Goal: Obtain resource: Obtain resource

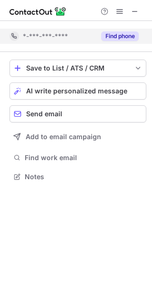
scroll to position [169, 152]
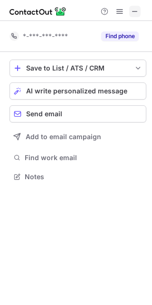
click at [136, 10] on span at bounding box center [135, 12] width 8 height 8
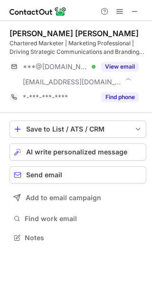
scroll to position [230, 152]
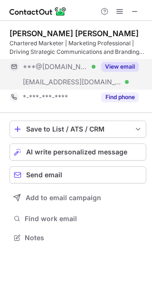
click at [125, 64] on button "View email" at bounding box center [120, 67] width 38 height 10
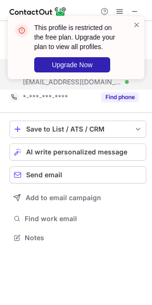
click at [139, 48] on div at bounding box center [137, 47] width 8 height 55
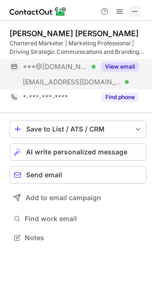
click at [135, 10] on span at bounding box center [135, 12] width 8 height 8
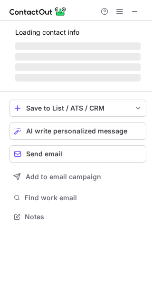
scroll to position [5, 4]
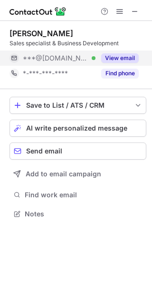
click at [118, 59] on button "View email" at bounding box center [120, 58] width 38 height 10
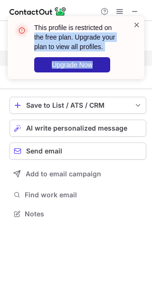
click at [133, 25] on div "This profile is restricted on the free plan. Upgrade your plan to view all prof…" at bounding box center [76, 47] width 137 height 63
click at [137, 21] on span at bounding box center [137, 25] width 8 height 10
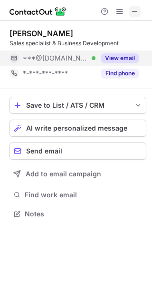
click at [132, 9] on span at bounding box center [135, 12] width 8 height 8
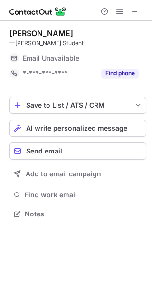
scroll to position [5, 4]
click at [135, 10] on span at bounding box center [135, 12] width 8 height 8
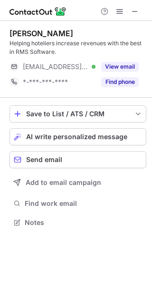
scroll to position [215, 152]
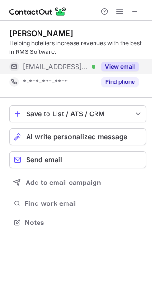
click at [133, 68] on button "View email" at bounding box center [120, 67] width 38 height 10
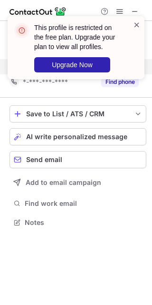
click at [136, 22] on span at bounding box center [137, 25] width 8 height 10
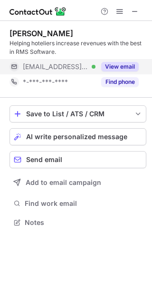
click at [136, 15] on div "This profile is restricted on the free plan. Upgrade your plan to view all prof…" at bounding box center [76, 16] width 152 height 19
click at [136, 13] on span at bounding box center [135, 12] width 8 height 8
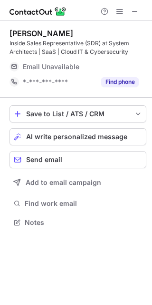
scroll to position [215, 152]
click at [133, 10] on span at bounding box center [135, 12] width 8 height 8
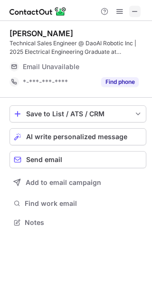
click at [133, 8] on span at bounding box center [135, 12] width 8 height 8
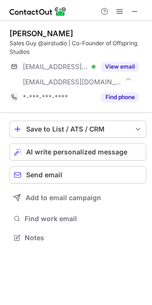
scroll to position [230, 152]
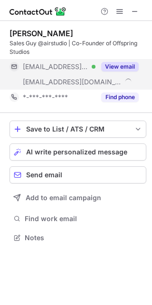
click at [133, 68] on button "View email" at bounding box center [120, 67] width 38 height 10
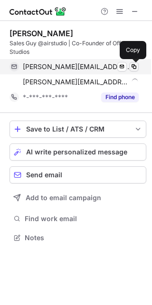
click at [131, 64] on span at bounding box center [134, 67] width 8 height 8
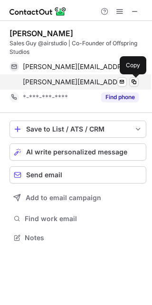
click at [133, 80] on span at bounding box center [134, 82] width 8 height 8
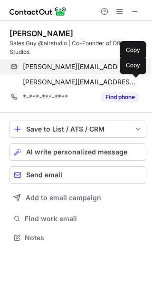
click at [131, 66] on span at bounding box center [134, 67] width 8 height 8
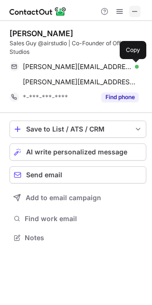
click at [132, 10] on span at bounding box center [135, 12] width 8 height 8
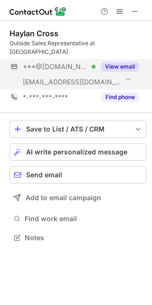
scroll to position [222, 152]
click at [119, 62] on button "View email" at bounding box center [120, 67] width 38 height 10
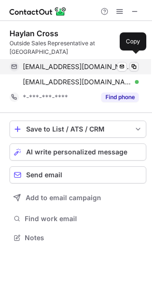
click at [133, 63] on span at bounding box center [134, 67] width 8 height 8
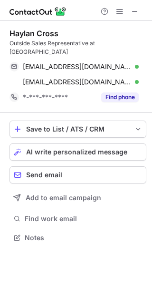
click at [34, 6] on img at bounding box center [38, 11] width 57 height 11
click at [137, 10] on span at bounding box center [135, 12] width 8 height 8
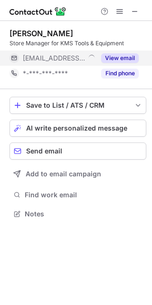
scroll to position [5, 4]
click at [120, 58] on button "View email" at bounding box center [120, 58] width 38 height 10
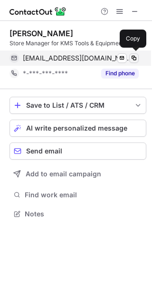
click at [131, 57] on span at bounding box center [134, 58] width 8 height 8
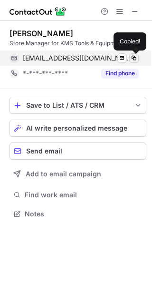
click at [131, 57] on span at bounding box center [134, 58] width 8 height 8
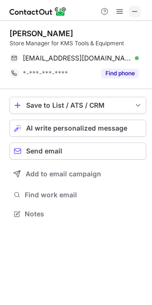
click at [136, 14] on span at bounding box center [135, 12] width 8 height 8
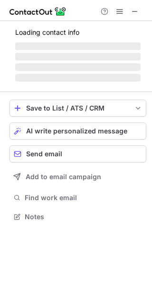
scroll to position [5, 4]
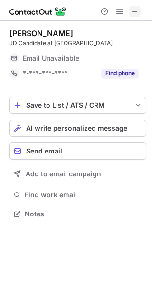
click at [132, 10] on span at bounding box center [135, 12] width 8 height 8
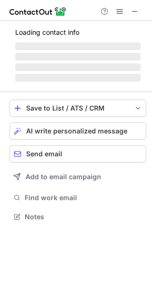
scroll to position [215, 152]
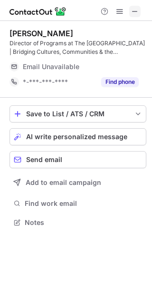
click at [132, 10] on span at bounding box center [135, 12] width 8 height 8
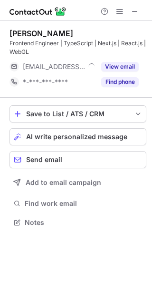
scroll to position [215, 152]
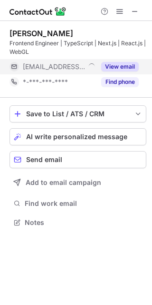
click at [123, 63] on button "View email" at bounding box center [120, 67] width 38 height 10
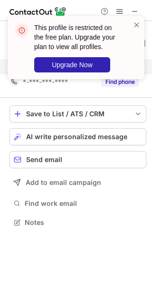
click at [121, 47] on header "This profile is restricted on the free plan. Upgrade your plan to view all prof…" at bounding box center [78, 37] width 88 height 29
click at [134, 22] on span at bounding box center [137, 25] width 8 height 10
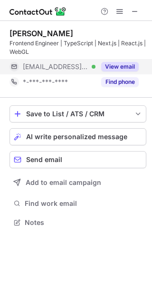
click at [133, 7] on div "This profile is restricted on the free plan. Upgrade your plan to view all prof…" at bounding box center [76, 16] width 152 height 19
click at [133, 8] on span at bounding box center [135, 12] width 8 height 8
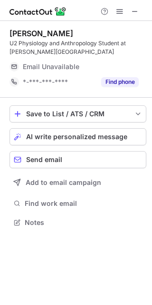
scroll to position [215, 152]
click at [135, 12] on span at bounding box center [135, 12] width 8 height 8
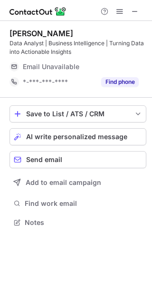
scroll to position [215, 152]
click at [131, 8] on span at bounding box center [135, 12] width 8 height 8
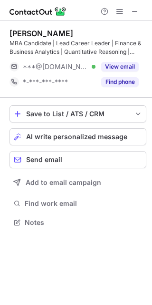
scroll to position [215, 152]
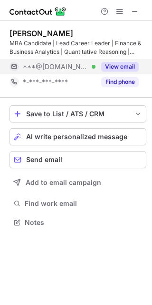
click at [135, 64] on button "View email" at bounding box center [120, 67] width 38 height 10
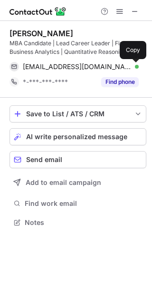
click at [135, 64] on span at bounding box center [134, 67] width 8 height 8
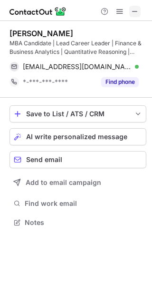
click at [131, 8] on span at bounding box center [135, 12] width 8 height 8
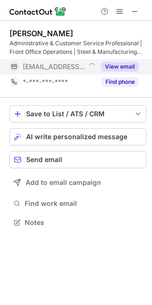
scroll to position [215, 152]
click at [126, 63] on button "View email" at bounding box center [120, 67] width 38 height 10
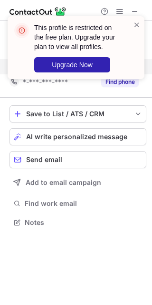
click at [130, 27] on div "This profile is restricted on the free plan. Upgrade your plan to view all prof…" at bounding box center [82, 48] width 96 height 50
click at [135, 21] on span at bounding box center [137, 25] width 8 height 10
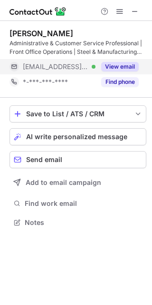
click at [135, 10] on div "This profile is restricted on the free plan. Upgrade your plan to view all prof…" at bounding box center [76, 16] width 152 height 19
click at [135, 9] on span at bounding box center [135, 12] width 8 height 8
click at [135, 12] on span at bounding box center [135, 12] width 8 height 8
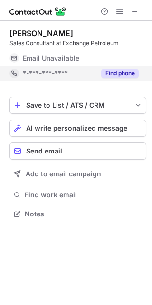
scroll to position [5, 4]
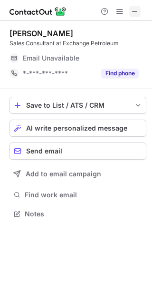
click at [135, 8] on span at bounding box center [135, 12] width 8 height 8
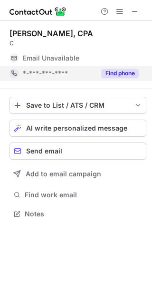
scroll to position [5, 4]
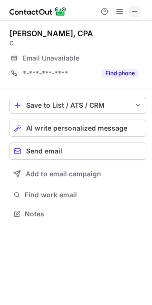
click at [133, 10] on span at bounding box center [135, 12] width 8 height 8
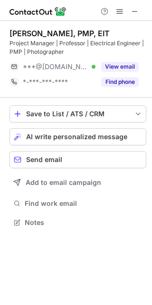
scroll to position [215, 152]
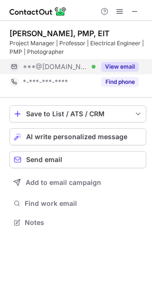
click at [129, 63] on button "View email" at bounding box center [120, 67] width 38 height 10
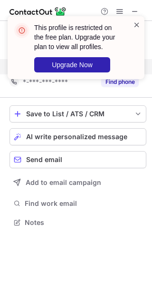
click at [135, 27] on span at bounding box center [137, 25] width 8 height 10
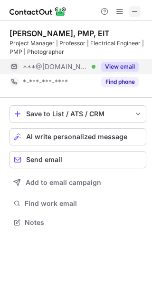
click at [135, 8] on span at bounding box center [135, 12] width 8 height 8
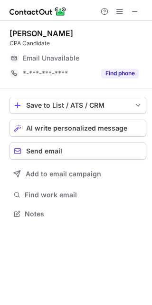
scroll to position [5, 4]
click at [134, 8] on span at bounding box center [135, 12] width 8 height 8
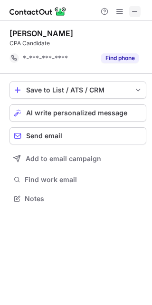
click at [135, 8] on span at bounding box center [135, 12] width 8 height 8
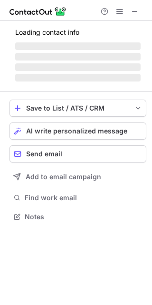
scroll to position [215, 152]
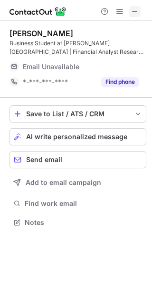
click at [136, 9] on span at bounding box center [135, 12] width 8 height 8
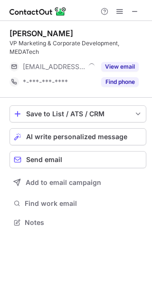
scroll to position [215, 152]
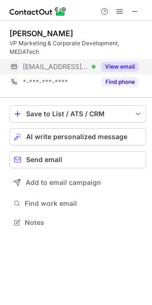
click at [134, 68] on button "View email" at bounding box center [120, 67] width 38 height 10
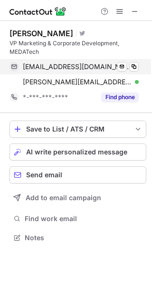
scroll to position [230, 152]
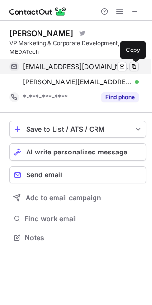
click at [133, 66] on span at bounding box center [134, 67] width 8 height 8
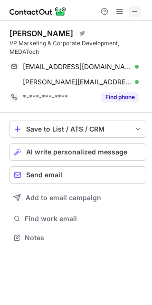
click at [132, 10] on span at bounding box center [135, 12] width 8 height 8
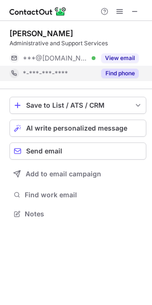
scroll to position [5, 4]
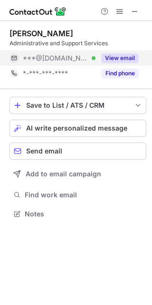
click at [125, 61] on button "View email" at bounding box center [120, 58] width 38 height 10
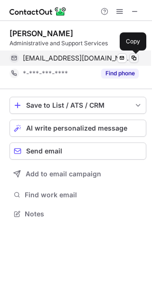
click at [132, 59] on span at bounding box center [134, 58] width 8 height 8
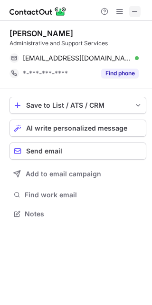
click at [132, 14] on span at bounding box center [135, 12] width 8 height 8
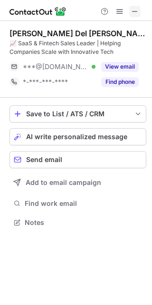
scroll to position [215, 152]
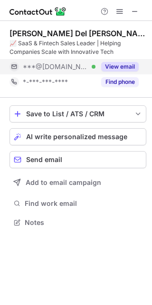
click at [130, 67] on button "View email" at bounding box center [120, 67] width 38 height 10
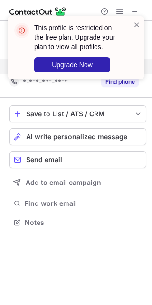
click at [131, 53] on div "This profile is restricted on the free plan. Upgrade your plan to view all prof…" at bounding box center [72, 47] width 122 height 55
click at [137, 25] on span at bounding box center [137, 25] width 8 height 10
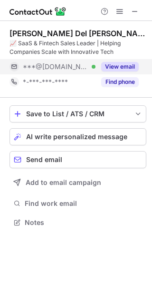
click at [133, 8] on span at bounding box center [135, 12] width 8 height 8
click at [133, 9] on span at bounding box center [135, 12] width 8 height 8
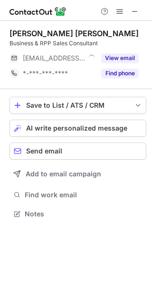
scroll to position [5, 4]
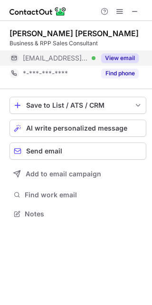
click at [119, 59] on button "View email" at bounding box center [120, 58] width 38 height 10
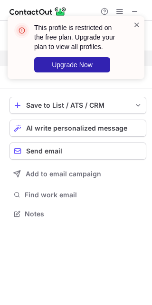
click at [137, 24] on span at bounding box center [137, 25] width 8 height 10
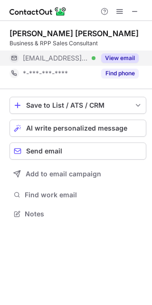
click at [132, 9] on span at bounding box center [135, 12] width 8 height 8
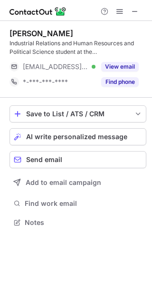
scroll to position [215, 152]
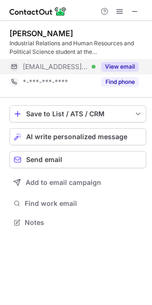
click at [131, 63] on button "View email" at bounding box center [120, 67] width 38 height 10
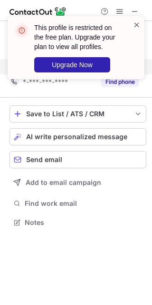
click at [134, 21] on span at bounding box center [137, 25] width 8 height 10
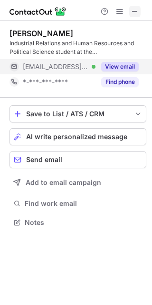
click at [131, 10] on span at bounding box center [135, 12] width 8 height 8
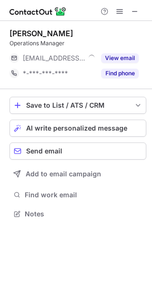
scroll to position [5, 4]
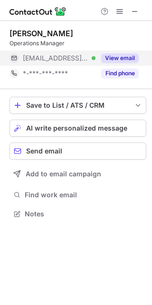
click at [129, 57] on button "View email" at bounding box center [120, 58] width 38 height 10
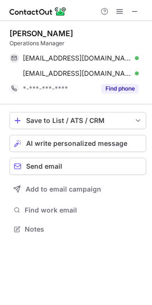
scroll to position [222, 152]
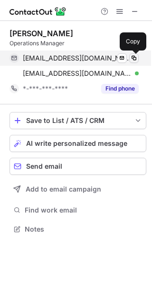
click at [133, 57] on span at bounding box center [134, 58] width 8 height 8
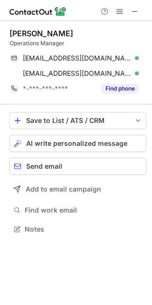
drag, startPoint x: 25, startPoint y: 8, endPoint x: 75, endPoint y: 18, distance: 50.9
click at [25, 8] on img at bounding box center [38, 11] width 57 height 11
click at [135, 14] on span at bounding box center [135, 12] width 8 height 8
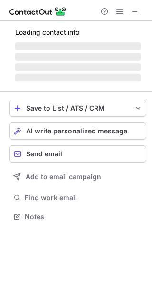
scroll to position [5, 4]
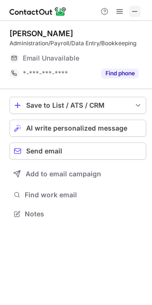
click at [133, 10] on span at bounding box center [135, 12] width 8 height 8
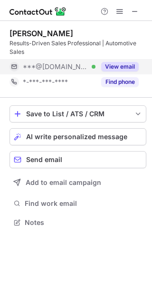
scroll to position [215, 152]
click at [121, 66] on button "View email" at bounding box center [120, 67] width 38 height 10
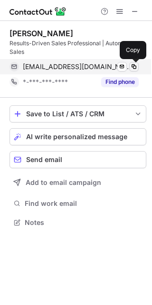
click at [134, 67] on span at bounding box center [134, 67] width 8 height 8
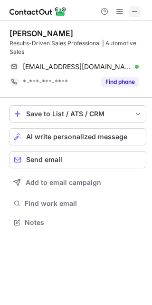
click at [137, 11] on span at bounding box center [135, 12] width 8 height 8
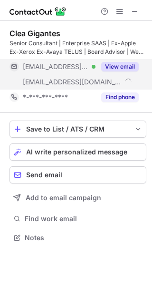
scroll to position [230, 152]
click at [128, 66] on button "View email" at bounding box center [120, 67] width 38 height 10
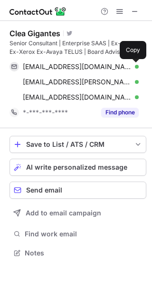
scroll to position [246, 152]
click at [134, 66] on span at bounding box center [134, 67] width 8 height 8
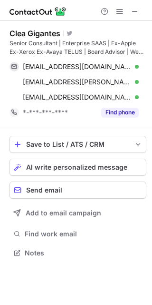
click at [22, 5] on div at bounding box center [76, 10] width 152 height 21
click at [140, 8] on button at bounding box center [135, 11] width 11 height 11
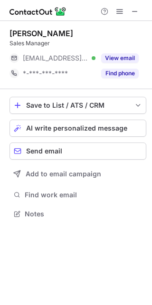
scroll to position [5, 4]
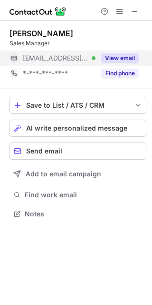
click at [124, 55] on button "View email" at bounding box center [120, 58] width 38 height 10
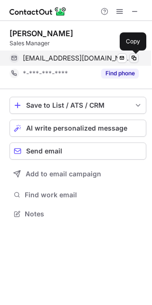
click at [132, 54] on span at bounding box center [134, 58] width 8 height 8
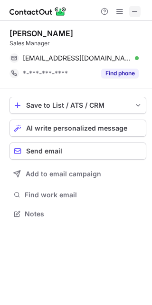
click at [133, 14] on span at bounding box center [135, 12] width 8 height 8
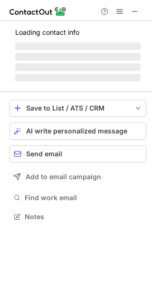
scroll to position [5, 4]
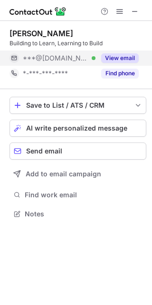
click at [126, 56] on button "View email" at bounding box center [120, 58] width 38 height 10
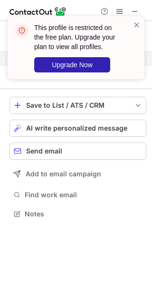
click at [135, 40] on div at bounding box center [137, 47] width 8 height 55
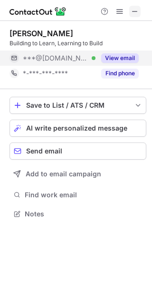
click at [134, 11] on span at bounding box center [135, 12] width 8 height 8
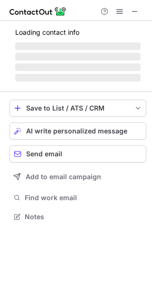
scroll to position [222, 152]
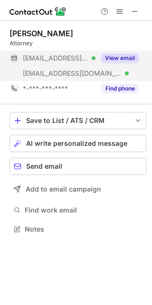
click at [133, 55] on button "View email" at bounding box center [120, 58] width 38 height 10
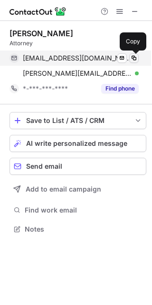
click at [132, 56] on span at bounding box center [134, 58] width 8 height 8
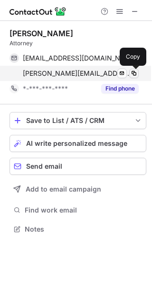
click at [137, 73] on span at bounding box center [134, 74] width 8 height 8
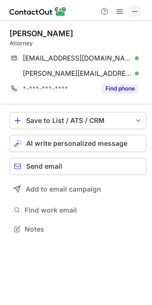
drag, startPoint x: 130, startPoint y: 9, endPoint x: 121, endPoint y: 1, distance: 11.8
click at [130, 9] on button at bounding box center [135, 11] width 11 height 11
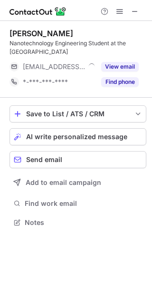
scroll to position [215, 152]
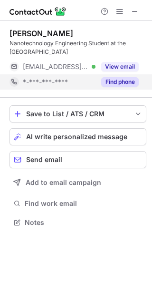
click at [130, 66] on button "View email" at bounding box center [120, 67] width 38 height 10
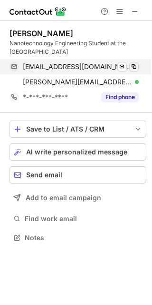
scroll to position [230, 152]
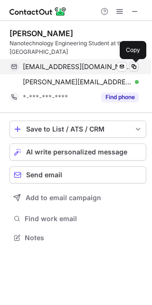
click at [133, 65] on span at bounding box center [134, 67] width 8 height 8
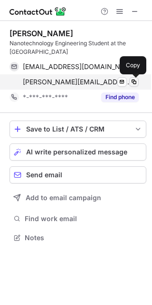
drag, startPoint x: 131, startPoint y: 79, endPoint x: 137, endPoint y: 79, distance: 5.3
click at [131, 79] on span at bounding box center [134, 82] width 8 height 8
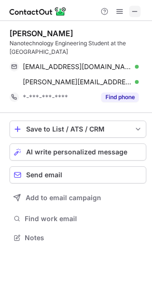
click at [135, 9] on span at bounding box center [135, 12] width 8 height 8
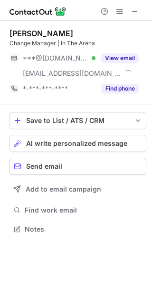
scroll to position [222, 152]
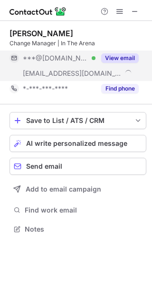
click at [114, 61] on div "View email" at bounding box center [117, 57] width 43 height 15
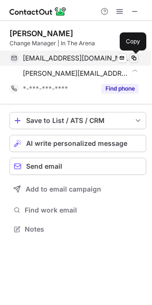
click at [133, 60] on span at bounding box center [134, 58] width 8 height 8
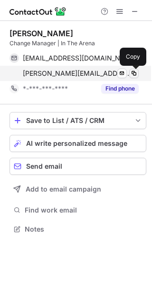
click at [132, 73] on span at bounding box center [134, 74] width 8 height 8
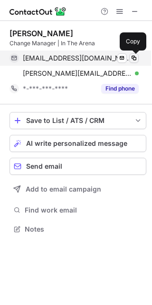
click at [133, 58] on span at bounding box center [134, 58] width 8 height 8
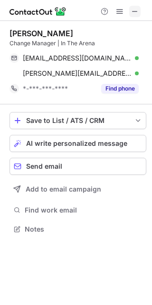
click at [131, 10] on span at bounding box center [135, 12] width 8 height 8
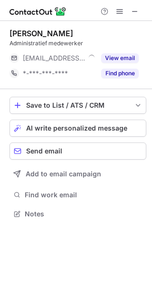
scroll to position [5, 4]
click at [129, 59] on button "View email" at bounding box center [120, 58] width 38 height 10
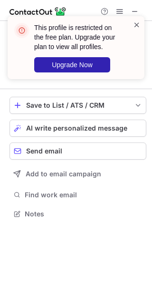
click at [134, 26] on span at bounding box center [137, 25] width 8 height 10
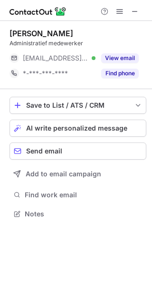
click at [133, 11] on div "This profile is restricted on the free plan. Upgrade your plan to view all prof…" at bounding box center [76, 16] width 152 height 19
drag, startPoint x: 133, startPoint y: 11, endPoint x: 103, endPoint y: 14, distance: 29.7
click at [133, 10] on span at bounding box center [135, 12] width 8 height 8
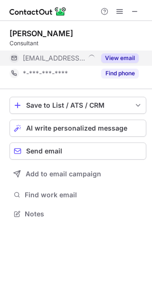
click at [128, 59] on button "View email" at bounding box center [120, 58] width 38 height 10
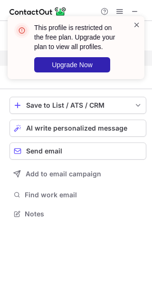
click at [137, 27] on span at bounding box center [137, 25] width 8 height 10
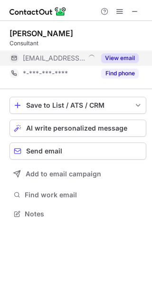
click at [133, 8] on span at bounding box center [135, 12] width 8 height 8
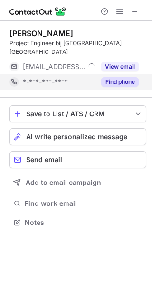
scroll to position [5, 4]
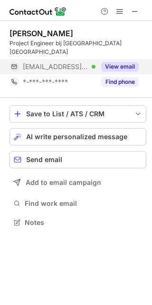
click at [132, 62] on button "View email" at bounding box center [120, 67] width 38 height 10
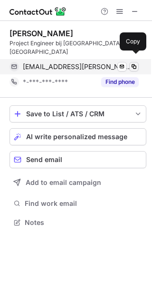
click at [134, 63] on span at bounding box center [134, 67] width 8 height 8
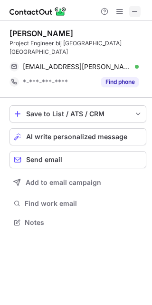
click at [136, 8] on span at bounding box center [135, 12] width 8 height 8
